Goal: Transaction & Acquisition: Subscribe to service/newsletter

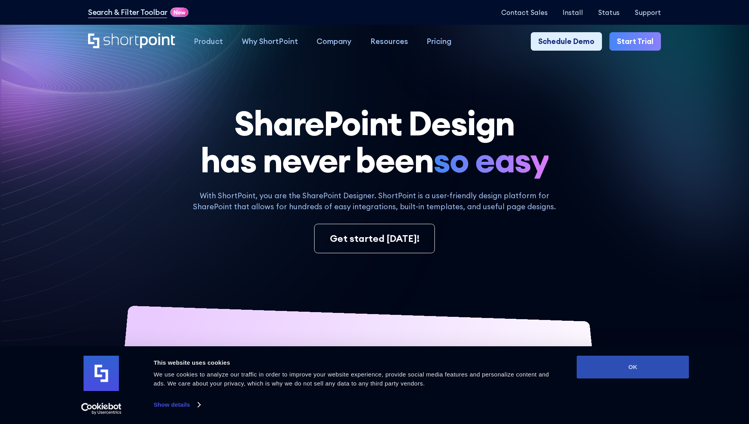
click at [632, 367] on button "OK" at bounding box center [633, 367] width 112 height 23
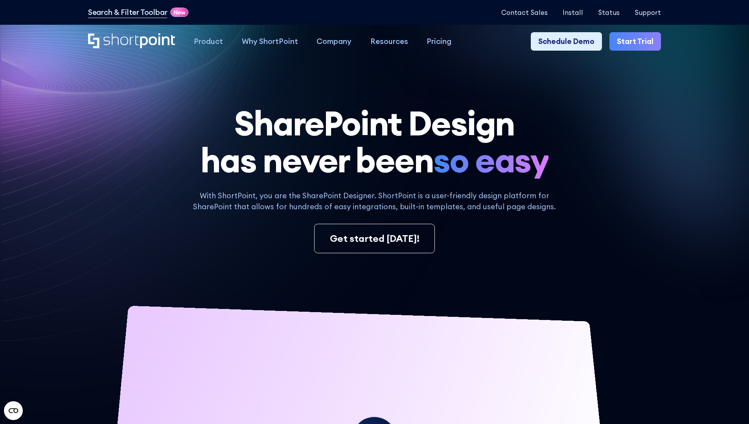
click at [637, 42] on link "Start Trial" at bounding box center [634, 41] width 51 height 19
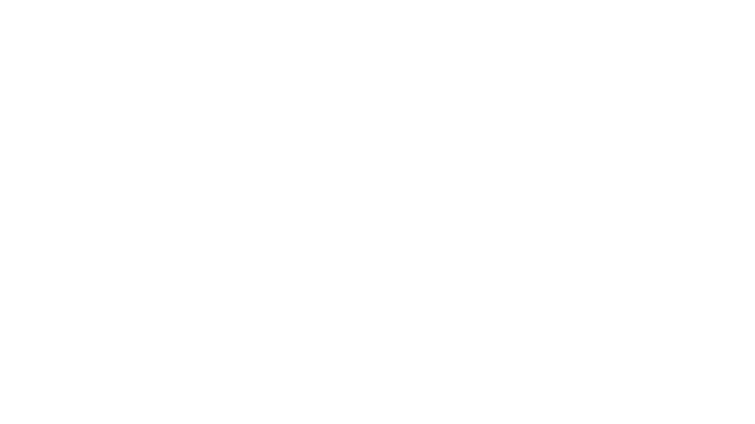
type input "Archebald"
type input "Berkuskv"
type input "2125556789"
select select "Microsoft 365"
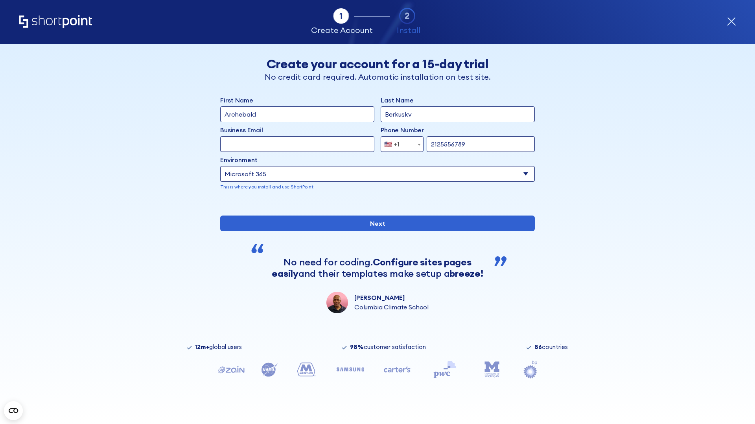
type input "2125556789"
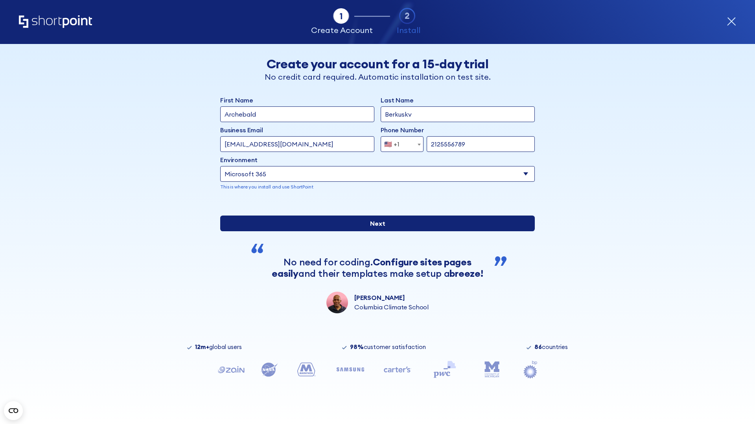
scroll to position [2, 0]
click at [374, 231] on input "Next" at bounding box center [377, 224] width 314 height 16
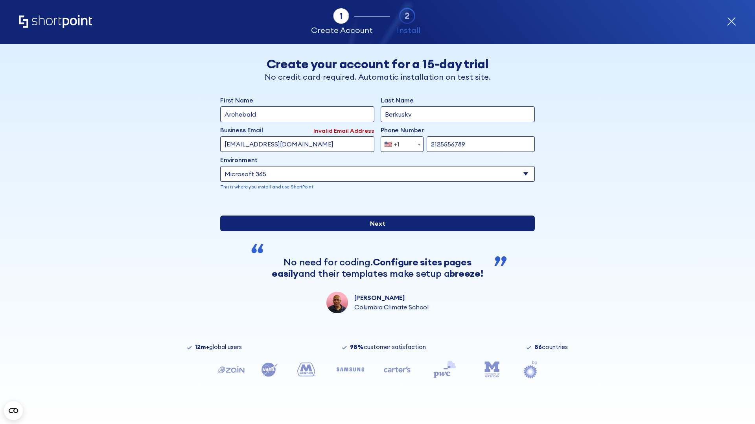
click at [374, 231] on input "Next" at bounding box center [377, 224] width 314 height 16
type input "test@shortpoint.com"
click at [374, 231] on input "Next" at bounding box center [377, 224] width 314 height 16
